Goal: Use online tool/utility: Utilize a website feature to perform a specific function

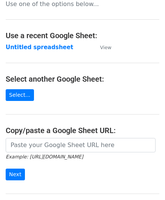
scroll to position [76, 0]
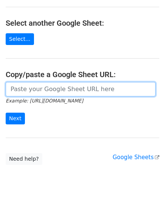
click at [29, 88] on input "url" at bounding box center [81, 89] width 150 height 14
paste input "https://docs.google.com/spreadsheets/d/1JxWc_IuGM-tCcrKy-Pi0kyzrO0st5XKSa53XwEa…"
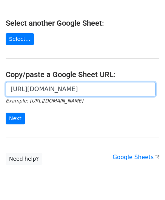
scroll to position [0, 158]
type input "https://docs.google.com/spreadsheets/d/1JxWc_IuGM-tCcrKy-Pi0kyzrO0st5XKSa53XwEa…"
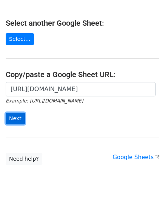
click at [15, 115] on input "Next" at bounding box center [15, 119] width 19 height 12
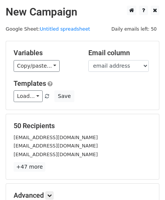
scroll to position [92, 0]
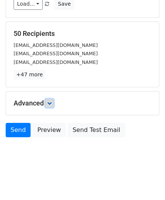
click at [49, 100] on link at bounding box center [49, 103] width 8 height 8
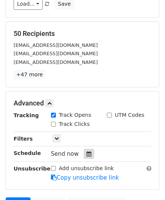
click at [87, 153] on icon at bounding box center [89, 153] width 5 height 5
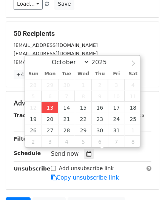
type input "[DATE] 12:00"
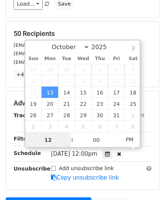
scroll to position [0, 0]
paste input "Hour"
type input "2"
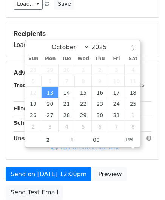
type input "[DATE] 14:00"
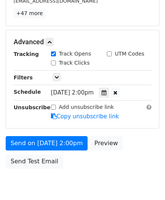
scroll to position [184, 0]
